Goal: Task Accomplishment & Management: Complete application form

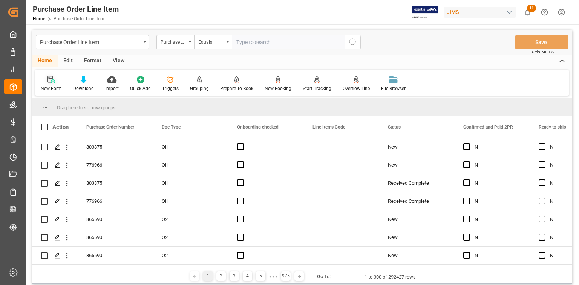
click at [51, 85] on div "New Form" at bounding box center [51, 88] width 21 height 7
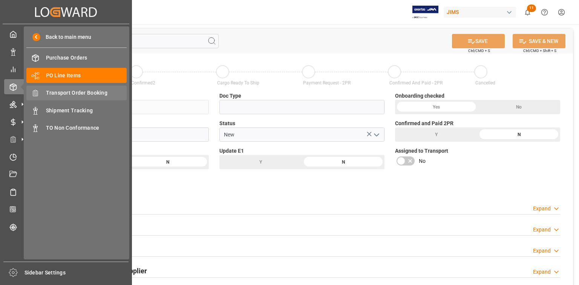
click at [66, 93] on span "Transport Order Booking" at bounding box center [86, 93] width 81 height 8
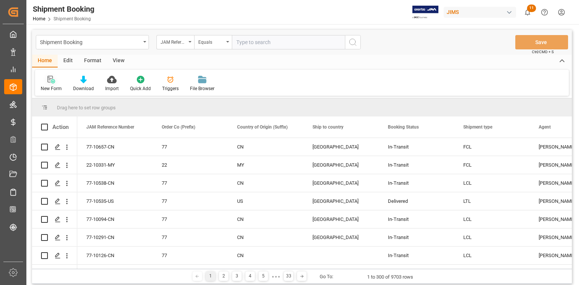
click at [50, 84] on div "New Form" at bounding box center [51, 83] width 32 height 17
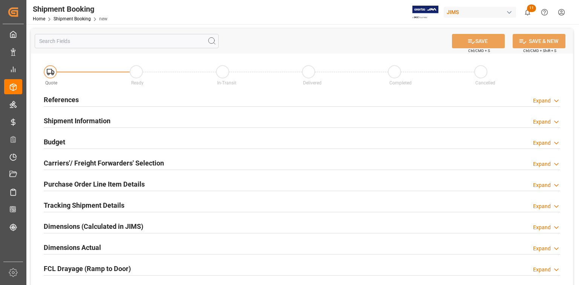
click at [179, 101] on div "References Expand" at bounding box center [302, 99] width 516 height 14
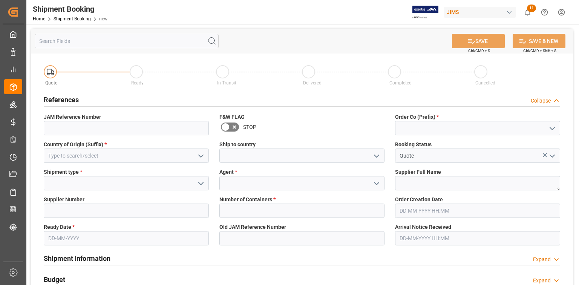
click at [548, 128] on icon "open menu" at bounding box center [551, 128] width 9 height 9
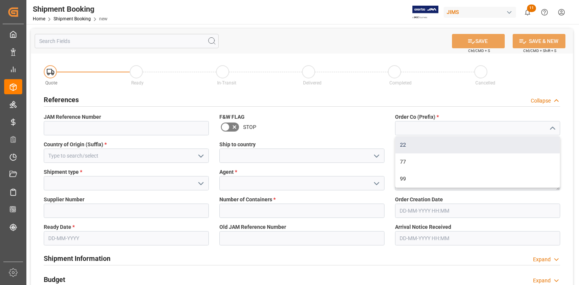
click at [470, 145] on div "22" at bounding box center [477, 144] width 164 height 17
type input "22"
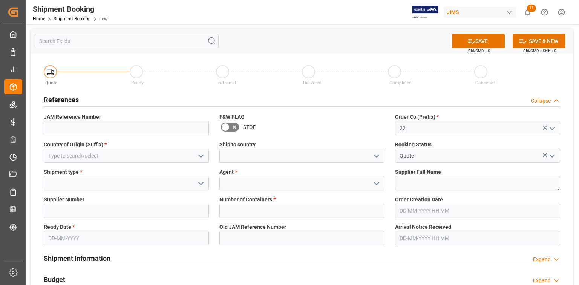
click at [200, 155] on icon "open menu" at bounding box center [200, 155] width 9 height 9
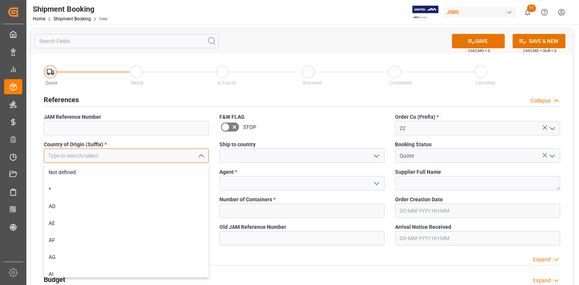
click at [146, 157] on input at bounding box center [126, 155] width 165 height 14
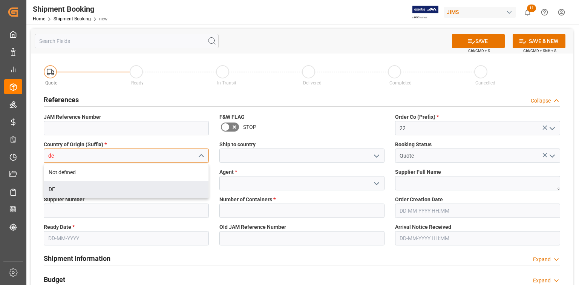
drag, startPoint x: 95, startPoint y: 186, endPoint x: 160, endPoint y: 186, distance: 64.4
click at [96, 186] on div "DE" at bounding box center [126, 189] width 164 height 17
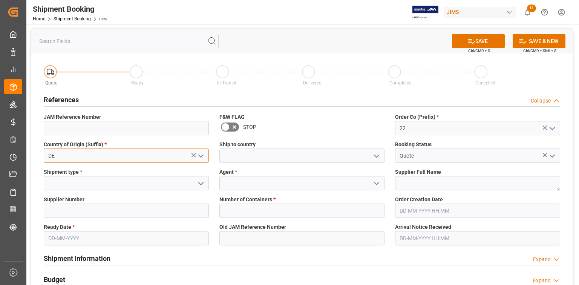
type input "DE"
click at [378, 154] on icon "open menu" at bounding box center [376, 155] width 9 height 9
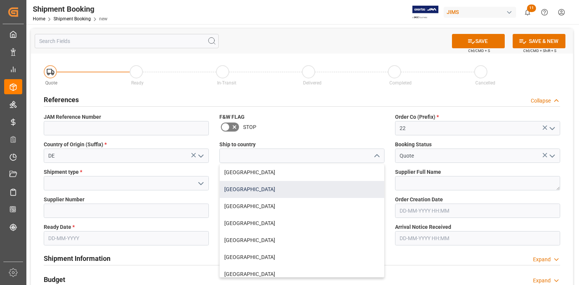
click at [271, 192] on div "[GEOGRAPHIC_DATA]" at bounding box center [302, 189] width 164 height 17
type input "[GEOGRAPHIC_DATA]"
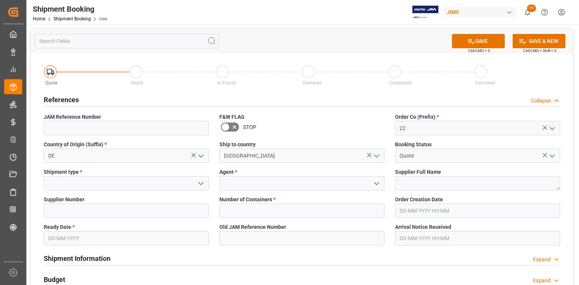
click at [202, 183] on icon "open menu" at bounding box center [200, 183] width 9 height 9
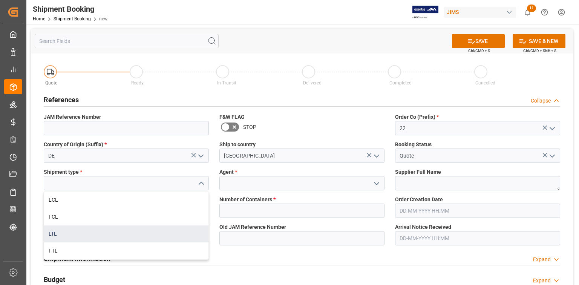
click at [94, 229] on div "LTL" at bounding box center [126, 233] width 164 height 17
type input "LTL"
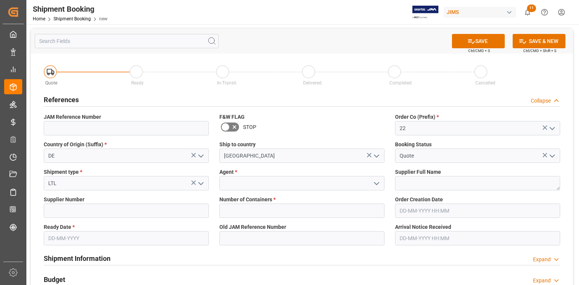
drag, startPoint x: 377, startPoint y: 184, endPoint x: 373, endPoint y: 183, distance: 4.5
click at [377, 183] on polyline "open menu" at bounding box center [376, 183] width 5 height 2
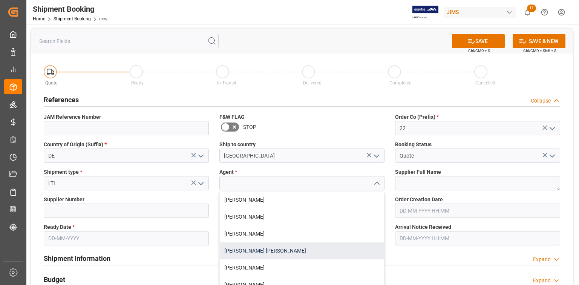
click at [275, 248] on div "[PERSON_NAME] [PERSON_NAME]" at bounding box center [302, 250] width 164 height 17
type input "[PERSON_NAME] [PERSON_NAME]"
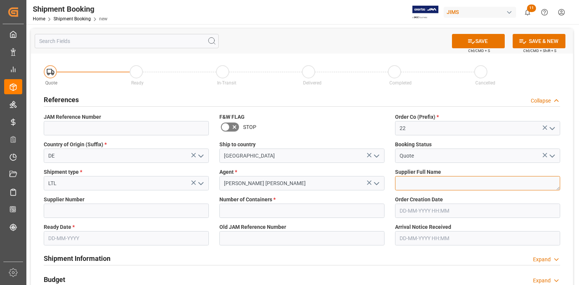
click at [408, 179] on textarea at bounding box center [477, 183] width 165 height 14
paste textarea "CMA Audio GMBH (LP Audio)"
type textarea "CMA Audio GMBH (LP Audio)"
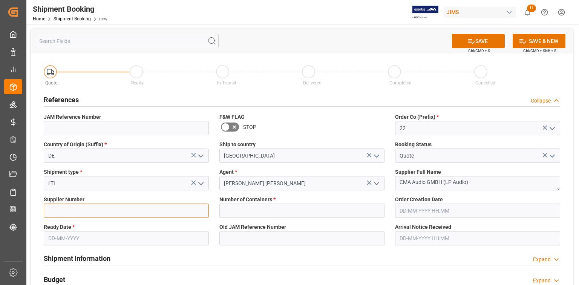
click at [99, 211] on input at bounding box center [126, 210] width 165 height 14
paste input "731115"
type input "731115"
click at [257, 209] on input "text" at bounding box center [301, 210] width 165 height 14
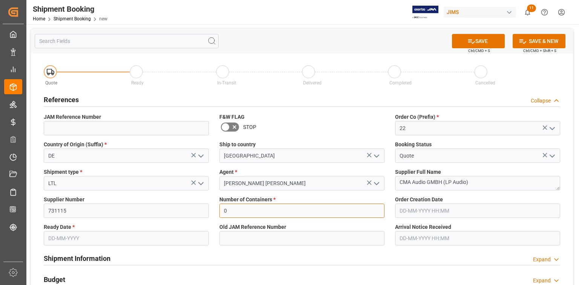
type input "0"
click at [84, 234] on input "text" at bounding box center [126, 238] width 165 height 14
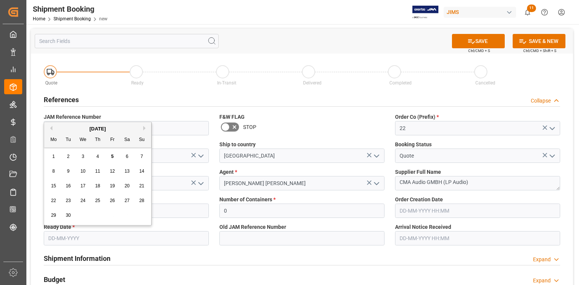
click at [82, 173] on span "10" at bounding box center [82, 170] width 5 height 5
click at [86, 235] on input "10-09-2025" at bounding box center [126, 238] width 165 height 14
click at [51, 172] on div "8" at bounding box center [53, 171] width 9 height 9
type input "[DATE]"
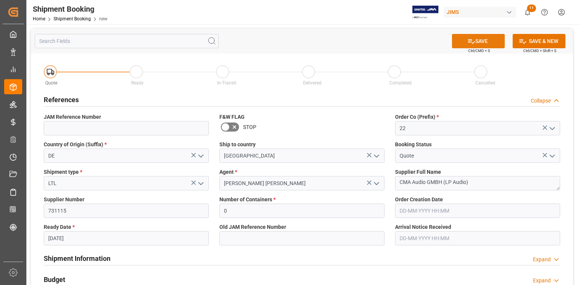
click at [482, 43] on button "SAVE" at bounding box center [478, 41] width 53 height 14
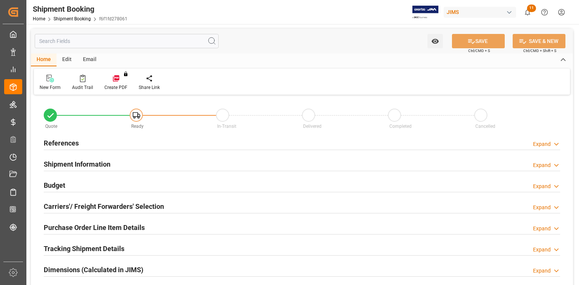
type input "0"
type input "[DATE]"
click at [102, 142] on div "References Expand" at bounding box center [302, 142] width 516 height 14
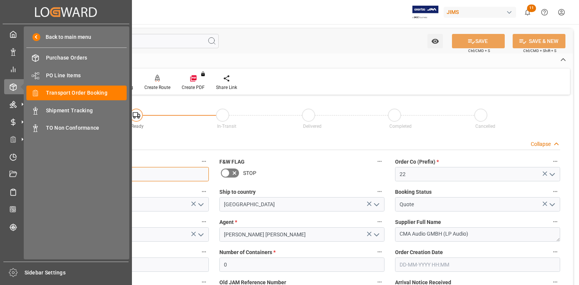
drag, startPoint x: 80, startPoint y: 175, endPoint x: 26, endPoint y: 170, distance: 54.5
click at [26, 170] on div "Created by potrace 1.15, written by [PERSON_NAME] [DATE]-[DATE] Created by potr…" at bounding box center [289, 142] width 579 height 285
click at [78, 92] on span "Transport Order Booking" at bounding box center [86, 93] width 81 height 8
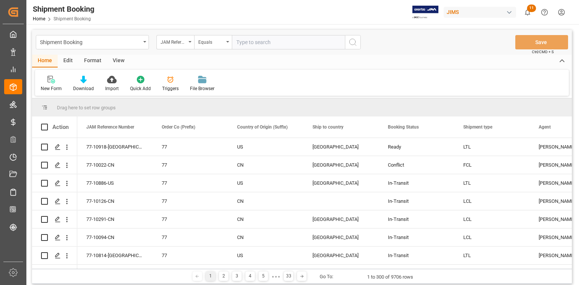
click at [249, 43] on input "text" at bounding box center [288, 42] width 113 height 14
type input "22-10805-JP"
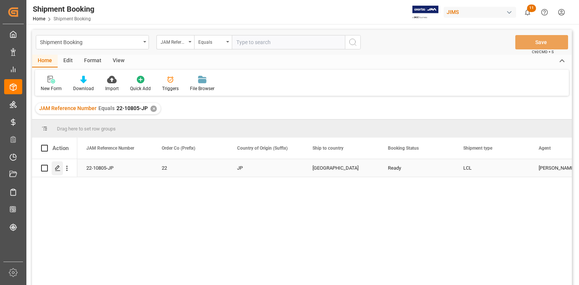
click at [56, 168] on polygon "Press SPACE to select this row." at bounding box center [57, 168] width 4 height 4
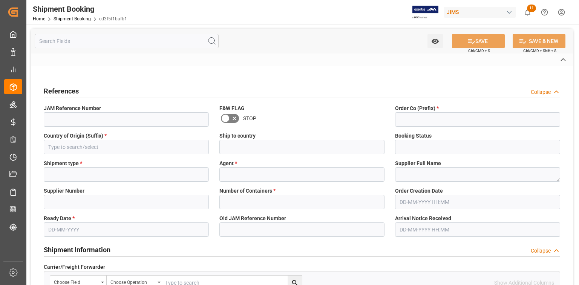
type input "22-10805-JP"
type input "22"
type input "JP"
type input "[GEOGRAPHIC_DATA]"
type input "Ready"
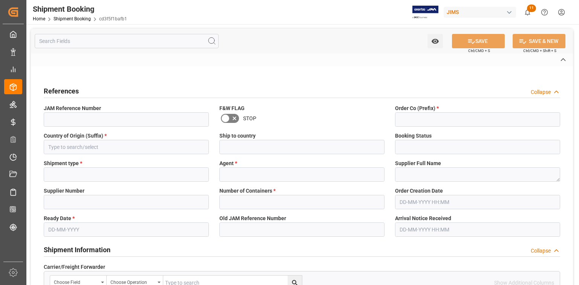
type input "LCL"
type input "[PERSON_NAME] [PERSON_NAME]"
type textarea "Fostex Co. (W/T*)-"
type input "169757"
type input "D"
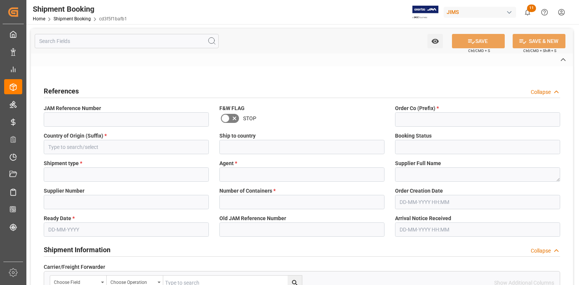
type input "K & N"
type input "FOB [GEOGRAPHIC_DATA] JP"
type input "AS"
type input "S"
type input "AS-NA"
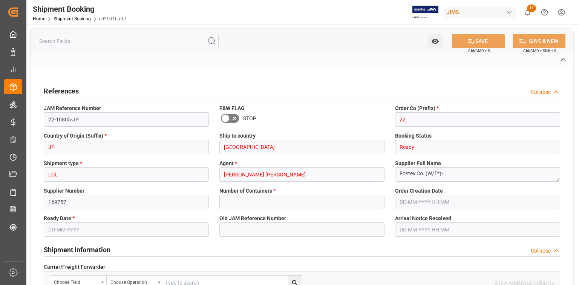
type input "0"
type input "20"
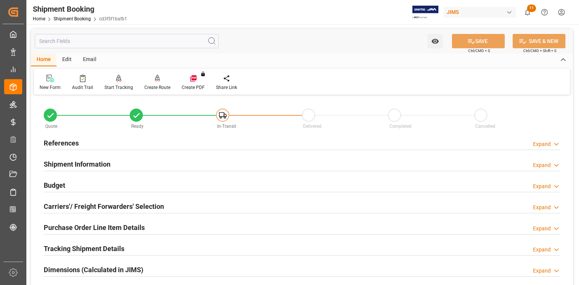
type input "[DATE]"
click at [112, 146] on div "References Expand" at bounding box center [302, 142] width 516 height 14
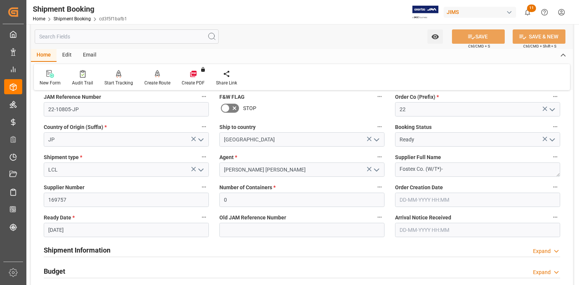
scroll to position [60, 0]
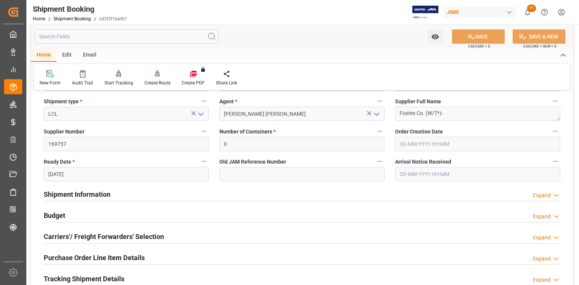
click at [157, 193] on div "Shipment Information Expand" at bounding box center [302, 193] width 516 height 14
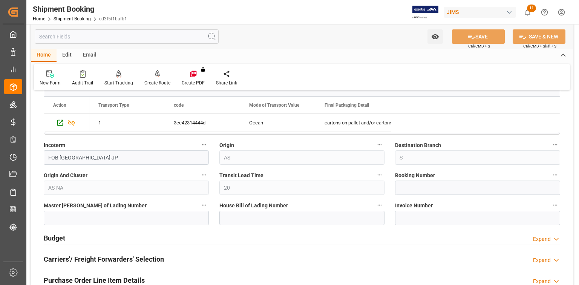
scroll to position [452, 0]
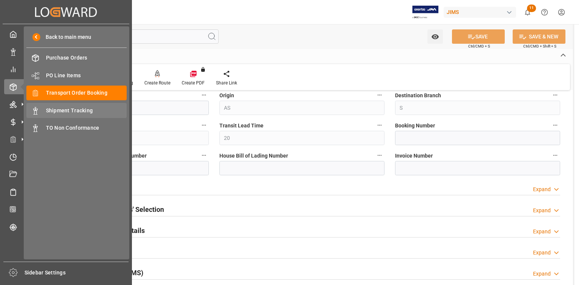
click at [69, 109] on span "Shipment Tracking" at bounding box center [86, 111] width 81 height 8
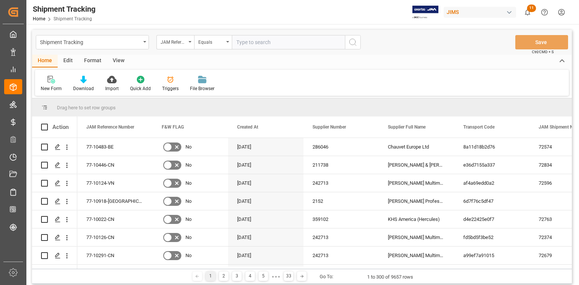
click at [260, 44] on input "text" at bounding box center [288, 42] width 113 height 14
type input "22-9289-CN"
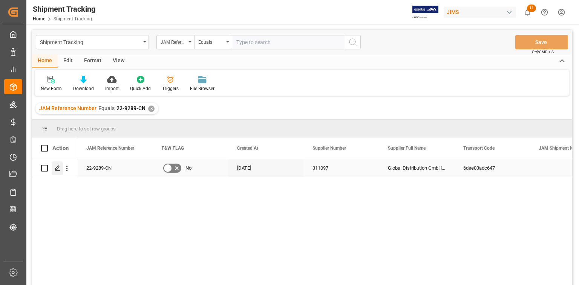
click at [56, 169] on polygon "Press SPACE to select this row." at bounding box center [57, 168] width 4 height 4
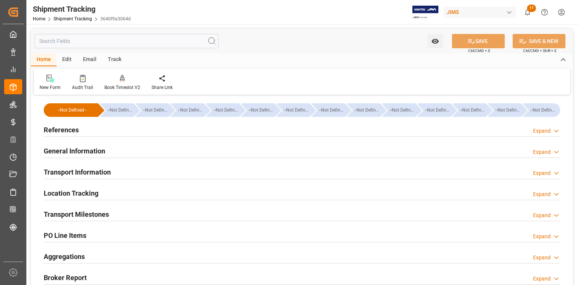
click at [134, 129] on div "References Expand" at bounding box center [302, 129] width 516 height 14
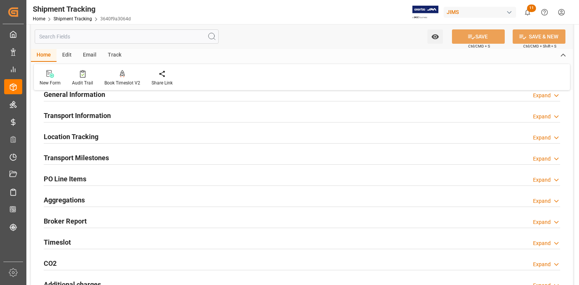
scroll to position [211, 0]
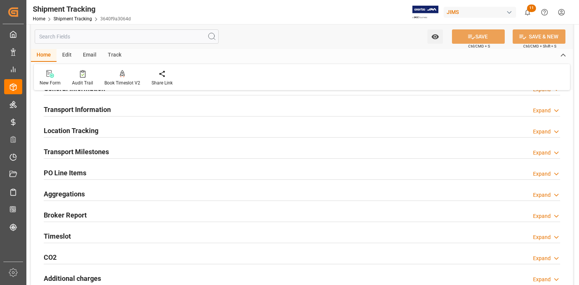
click at [149, 152] on div "Transport Milestones Expand" at bounding box center [302, 151] width 516 height 14
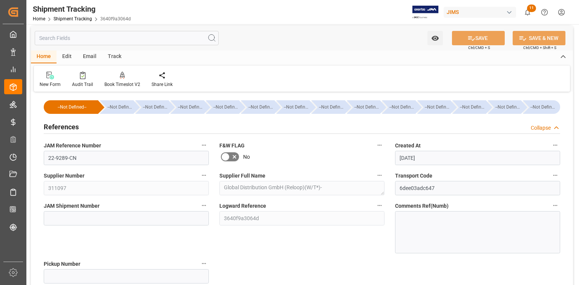
scroll to position [0, 0]
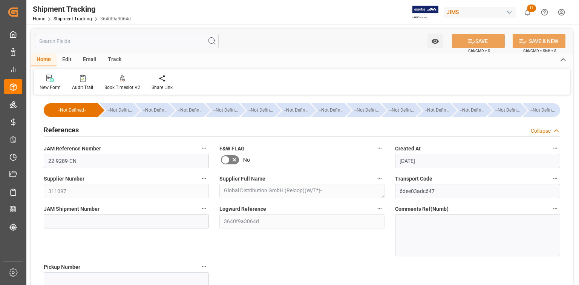
click at [125, 130] on div "References Collapse" at bounding box center [302, 129] width 516 height 14
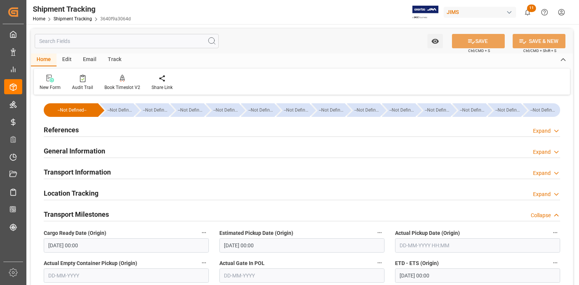
drag, startPoint x: 133, startPoint y: 149, endPoint x: 168, endPoint y: 156, distance: 36.5
click at [133, 149] on div "General Information Expand" at bounding box center [302, 150] width 516 height 14
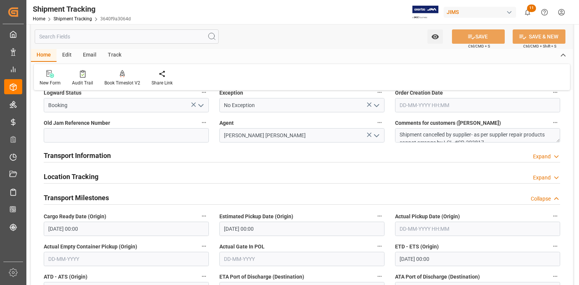
scroll to position [90, 0]
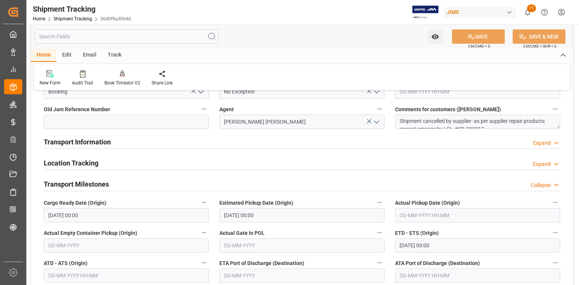
click at [153, 143] on div "Transport Information Expand" at bounding box center [302, 141] width 516 height 14
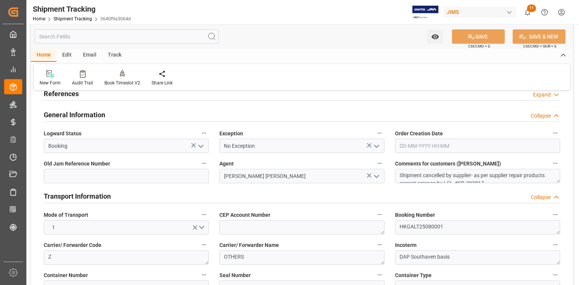
scroll to position [30, 0]
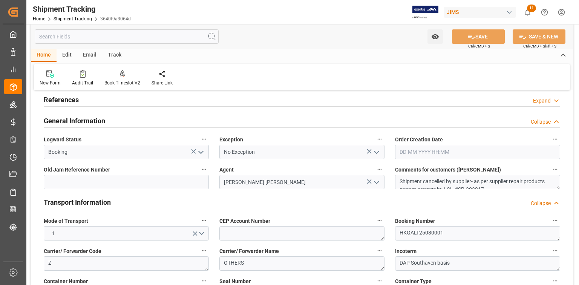
click at [92, 101] on div "References Expand" at bounding box center [302, 99] width 516 height 14
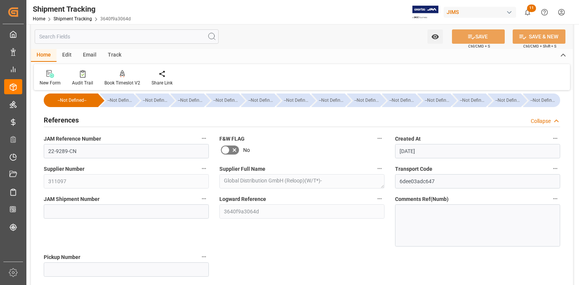
scroll to position [0, 0]
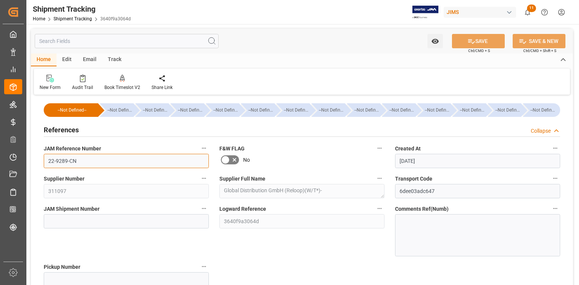
drag, startPoint x: 74, startPoint y: 161, endPoint x: 47, endPoint y: 160, distance: 26.8
click at [42, 158] on div "JAM Reference Number 22-9289-CN" at bounding box center [126, 156] width 176 height 30
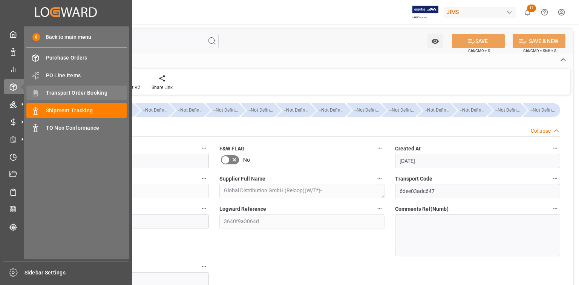
click at [73, 92] on span "Transport Order Booking" at bounding box center [86, 93] width 81 height 8
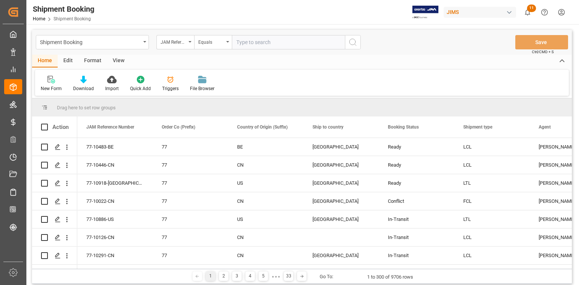
click at [261, 40] on input "text" at bounding box center [288, 42] width 113 height 14
type input "22-9289-CN"
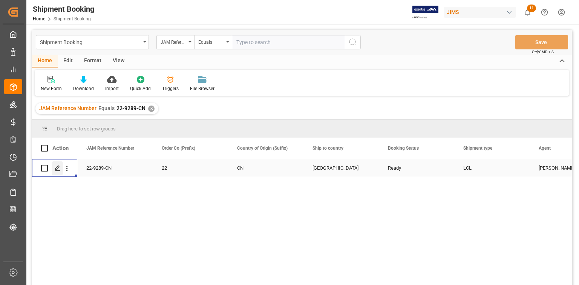
click at [56, 165] on icon "Press SPACE to select this row." at bounding box center [58, 168] width 6 height 6
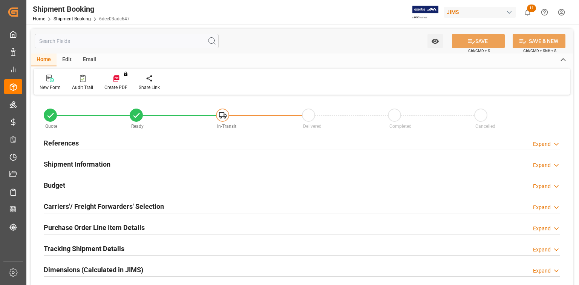
type input "0"
type input "-152"
type input "[DATE]"
click at [102, 140] on div "References Expand" at bounding box center [302, 142] width 516 height 14
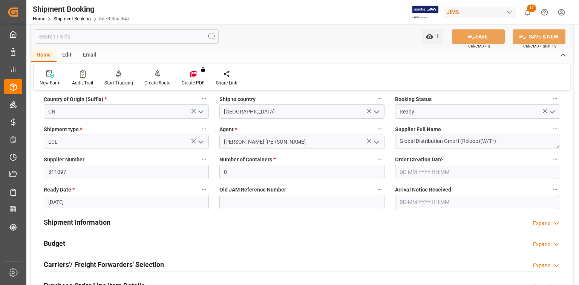
scroll to position [151, 0]
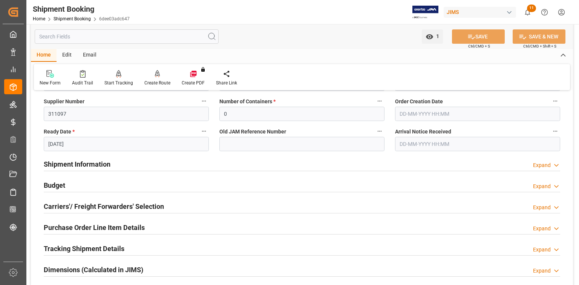
click at [99, 164] on h2 "Shipment Information" at bounding box center [77, 164] width 67 height 10
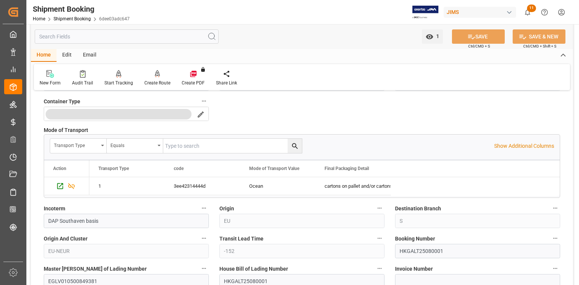
scroll to position [362, 0]
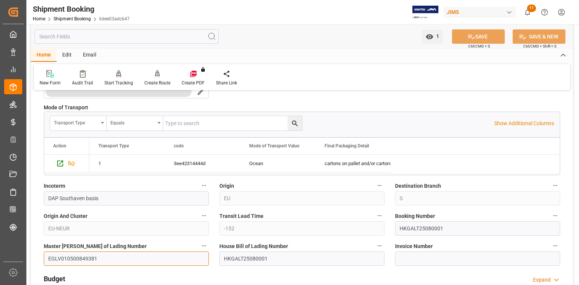
drag, startPoint x: 97, startPoint y: 258, endPoint x: 43, endPoint y: 259, distance: 53.5
click at [42, 259] on div "Master [PERSON_NAME] of Lading Number EGLV010500849381" at bounding box center [126, 253] width 176 height 30
click at [66, 260] on input "EGLV010500849381" at bounding box center [126, 258] width 165 height 14
drag, startPoint x: 61, startPoint y: 259, endPoint x: 102, endPoint y: 259, distance: 41.4
click at [102, 259] on input "EGLV010500849381" at bounding box center [126, 258] width 165 height 14
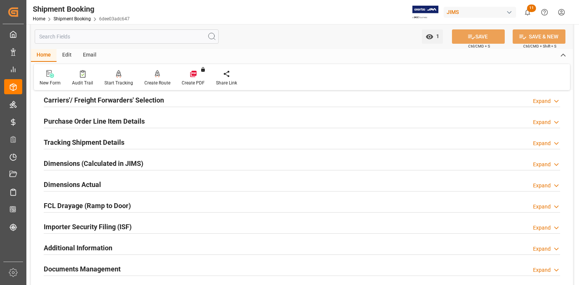
scroll to position [542, 0]
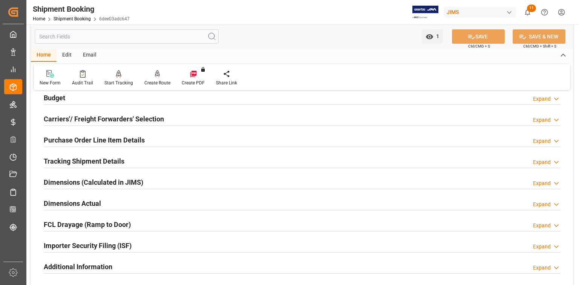
click at [145, 153] on div "Tracking Shipment Details Expand" at bounding box center [302, 160] width 516 height 14
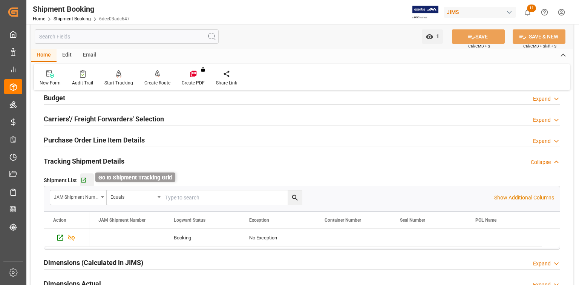
click at [82, 178] on icon "button" at bounding box center [83, 180] width 6 height 6
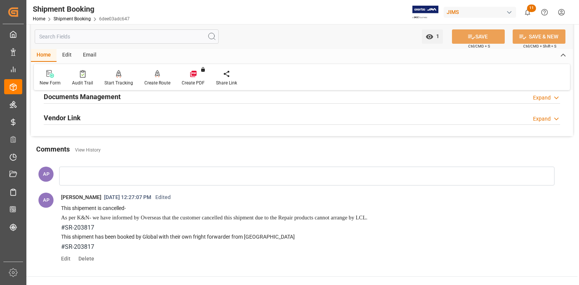
scroll to position [889, 0]
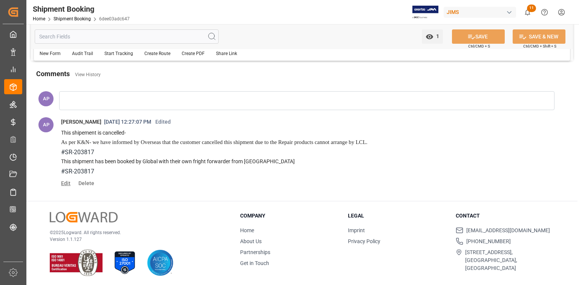
click at [65, 182] on span "Edit" at bounding box center [68, 183] width 15 height 6
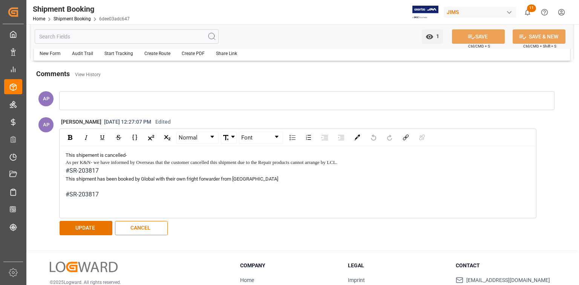
click at [104, 191] on div "#SR-203817" at bounding box center [298, 194] width 464 height 9
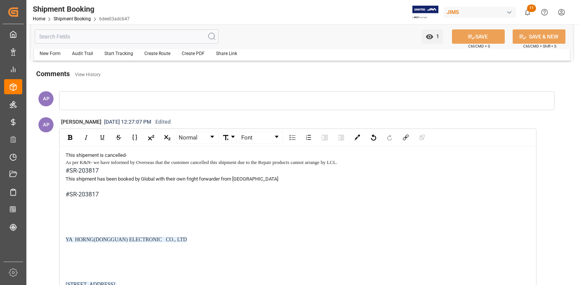
click at [117, 209] on div "rdw-editor" at bounding box center [298, 210] width 464 height 8
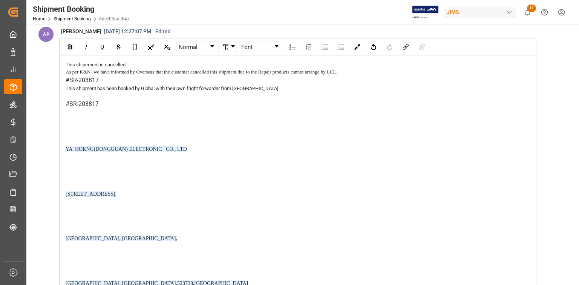
scroll to position [938, 0]
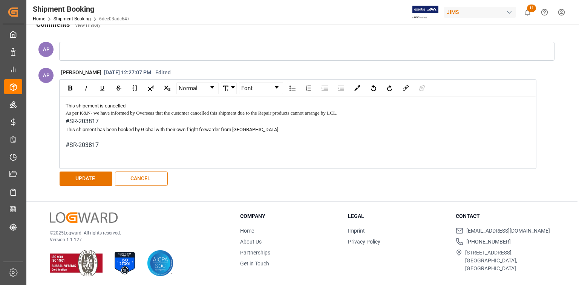
click at [99, 154] on div "rdw-editor" at bounding box center [298, 154] width 464 height 8
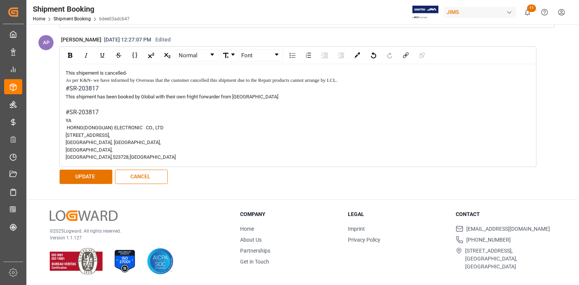
click at [68, 118] on span "YA HORNG(DONGGUAN) ELECTRONIC CO., LTD" at bounding box center [115, 124] width 98 height 13
click at [66, 118] on span "YA HORNG(DONGGUAN) ELECTRONIC CO., LTD" at bounding box center [115, 124] width 98 height 13
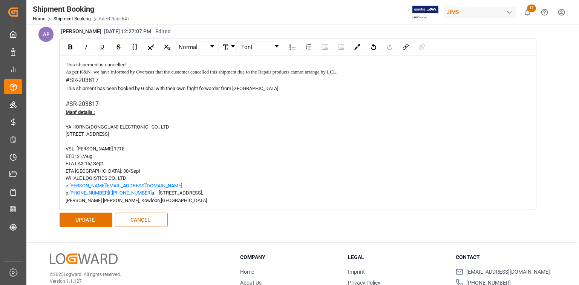
click at [105, 145] on div "VSL: [PERSON_NAME].171E" at bounding box center [298, 149] width 464 height 8
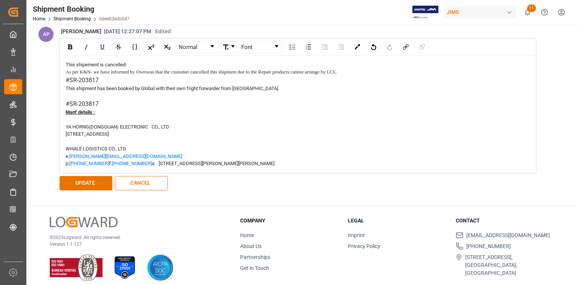
click at [132, 146] on div "WHALE LOGISTICS CO., LTD" at bounding box center [298, 149] width 464 height 8
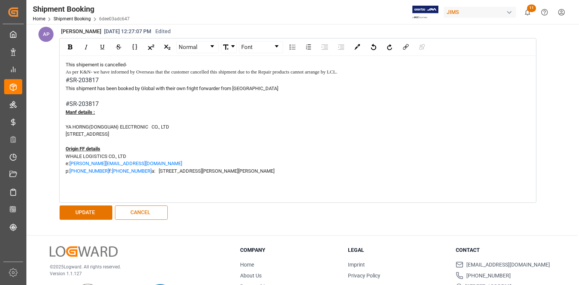
click at [106, 189] on div "rdw-editor" at bounding box center [298, 186] width 464 height 8
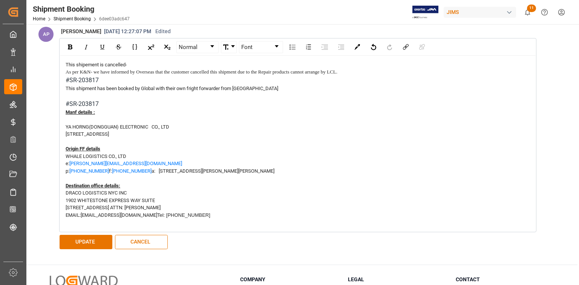
click at [68, 196] on span "DRACO LOGISTICS NYC INC" at bounding box center [96, 193] width 61 height 6
click at [86, 247] on button "UPDATE" at bounding box center [86, 242] width 53 height 14
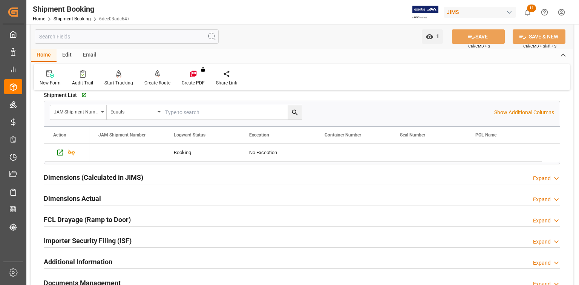
scroll to position [573, 0]
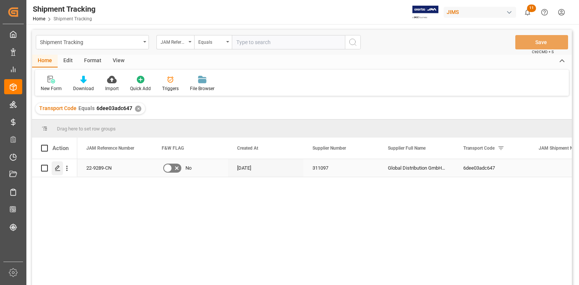
click at [59, 168] on icon "Press SPACE to select this row." at bounding box center [58, 168] width 6 height 6
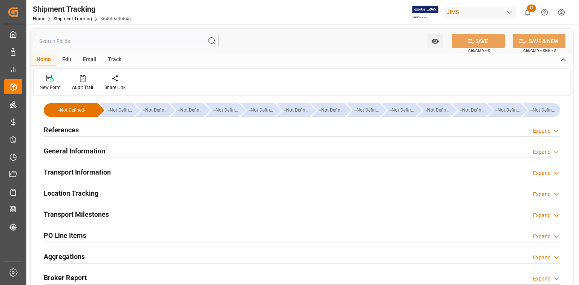
type input "28-05-2025"
click at [122, 131] on div "References Expand" at bounding box center [302, 129] width 516 height 14
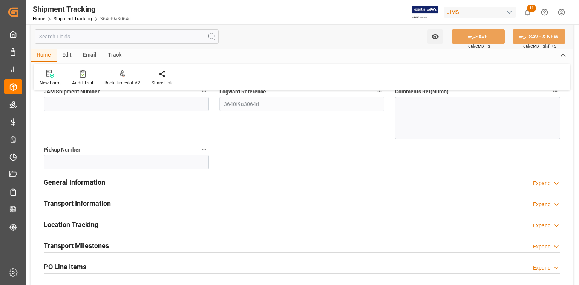
scroll to position [151, 0]
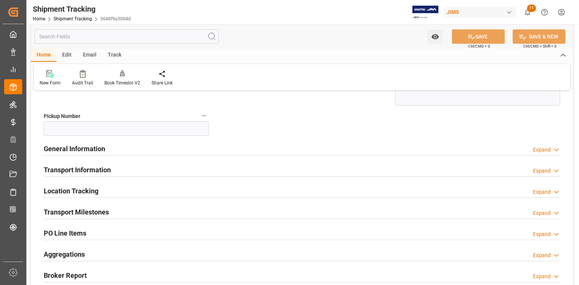
click at [149, 154] on div "General Information Expand" at bounding box center [302, 148] width 516 height 14
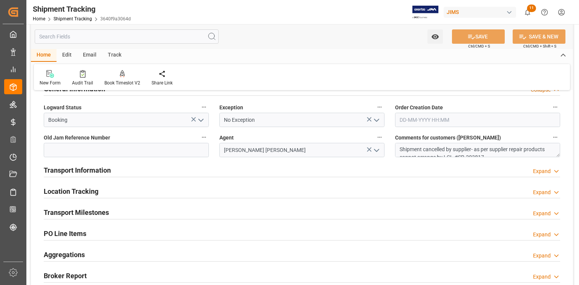
scroll to position [211, 0]
click at [155, 171] on div "Transport Information Expand" at bounding box center [302, 169] width 516 height 14
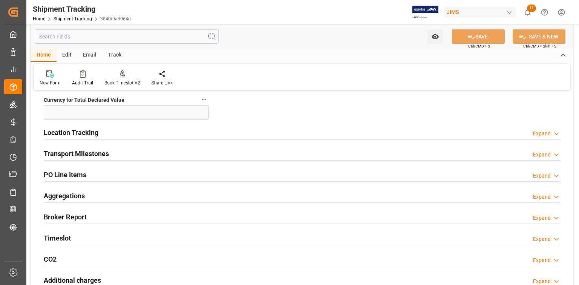
scroll to position [573, 0]
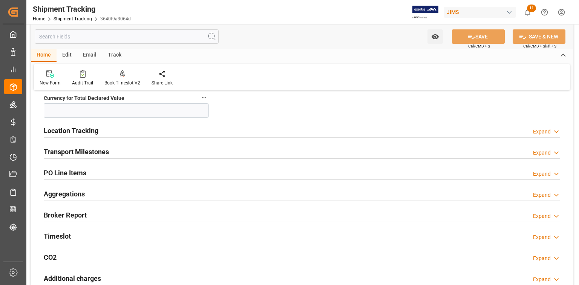
click at [129, 151] on div "Transport Milestones Expand" at bounding box center [302, 151] width 516 height 14
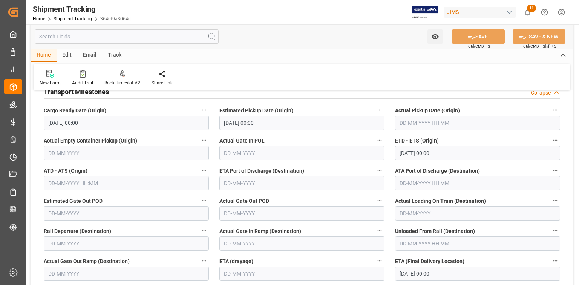
scroll to position [633, 0]
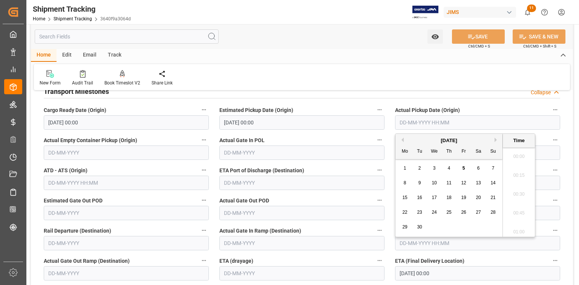
click at [416, 122] on input "text" at bounding box center [477, 122] width 165 height 14
click at [404, 140] on div "September 2025" at bounding box center [448, 141] width 107 height 8
click at [402, 140] on button "Previous Month" at bounding box center [401, 139] width 5 height 5
click at [464, 226] on span "29" at bounding box center [463, 226] width 5 height 5
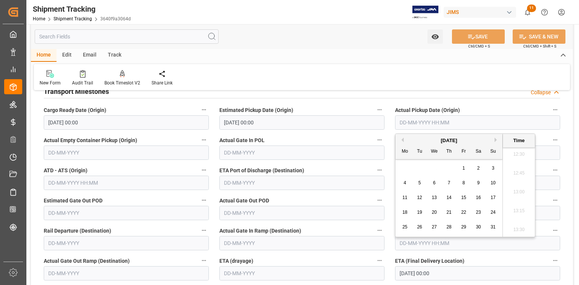
type input "29-08-2025 00:00"
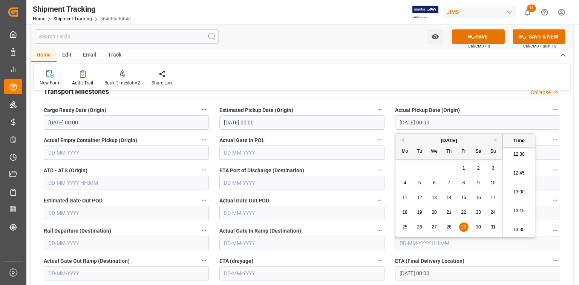
click at [334, 134] on div "Actual Gate In POL" at bounding box center [302, 147] width 176 height 30
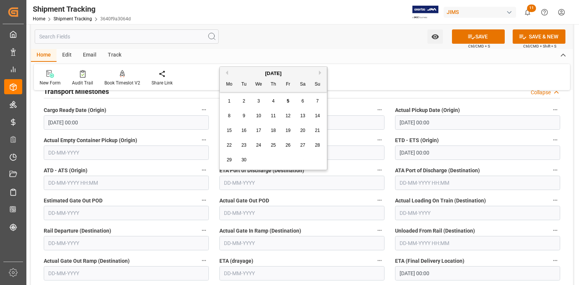
click at [246, 182] on input "text" at bounding box center [301, 183] width 165 height 14
click at [244, 130] on span "16" at bounding box center [243, 130] width 5 height 5
type input "16-09-2025"
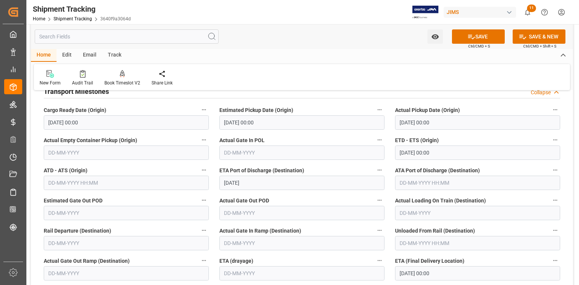
click at [310, 137] on label "Actual Gate In POL" at bounding box center [301, 140] width 165 height 11
click at [374, 137] on button "Actual Gate In POL" at bounding box center [379, 140] width 10 height 10
click at [294, 199] on div at bounding box center [289, 142] width 579 height 285
click at [471, 37] on icon at bounding box center [471, 37] width 8 height 8
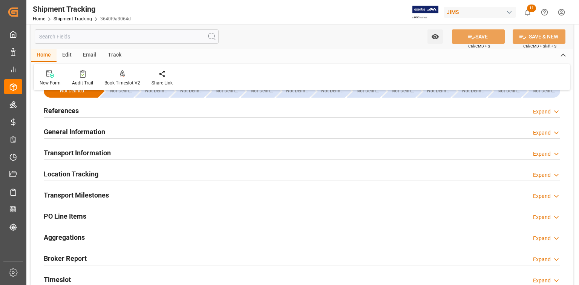
scroll to position [2, 0]
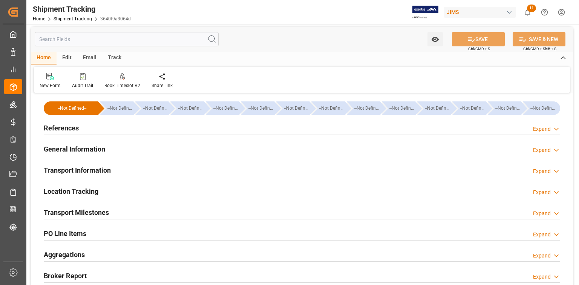
click at [120, 127] on div "References Expand" at bounding box center [302, 127] width 516 height 14
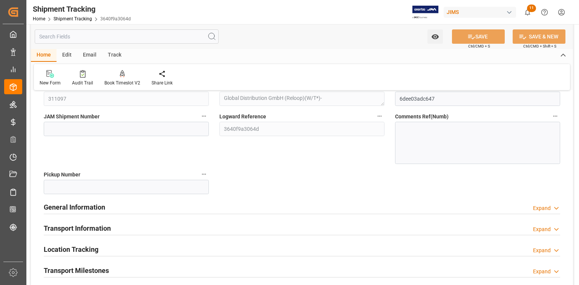
scroll to position [213, 0]
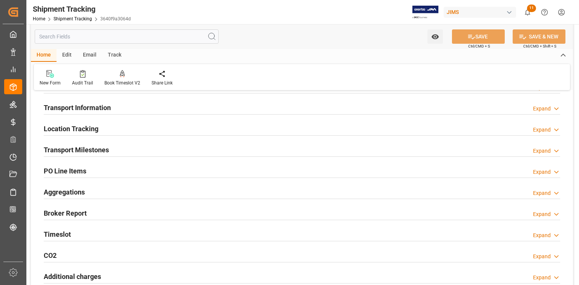
click at [147, 152] on div "Transport Milestones Expand" at bounding box center [302, 149] width 516 height 14
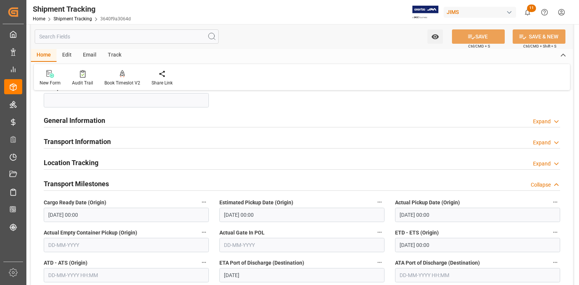
scroll to position [162, 0]
